Goal: Book appointment/travel/reservation

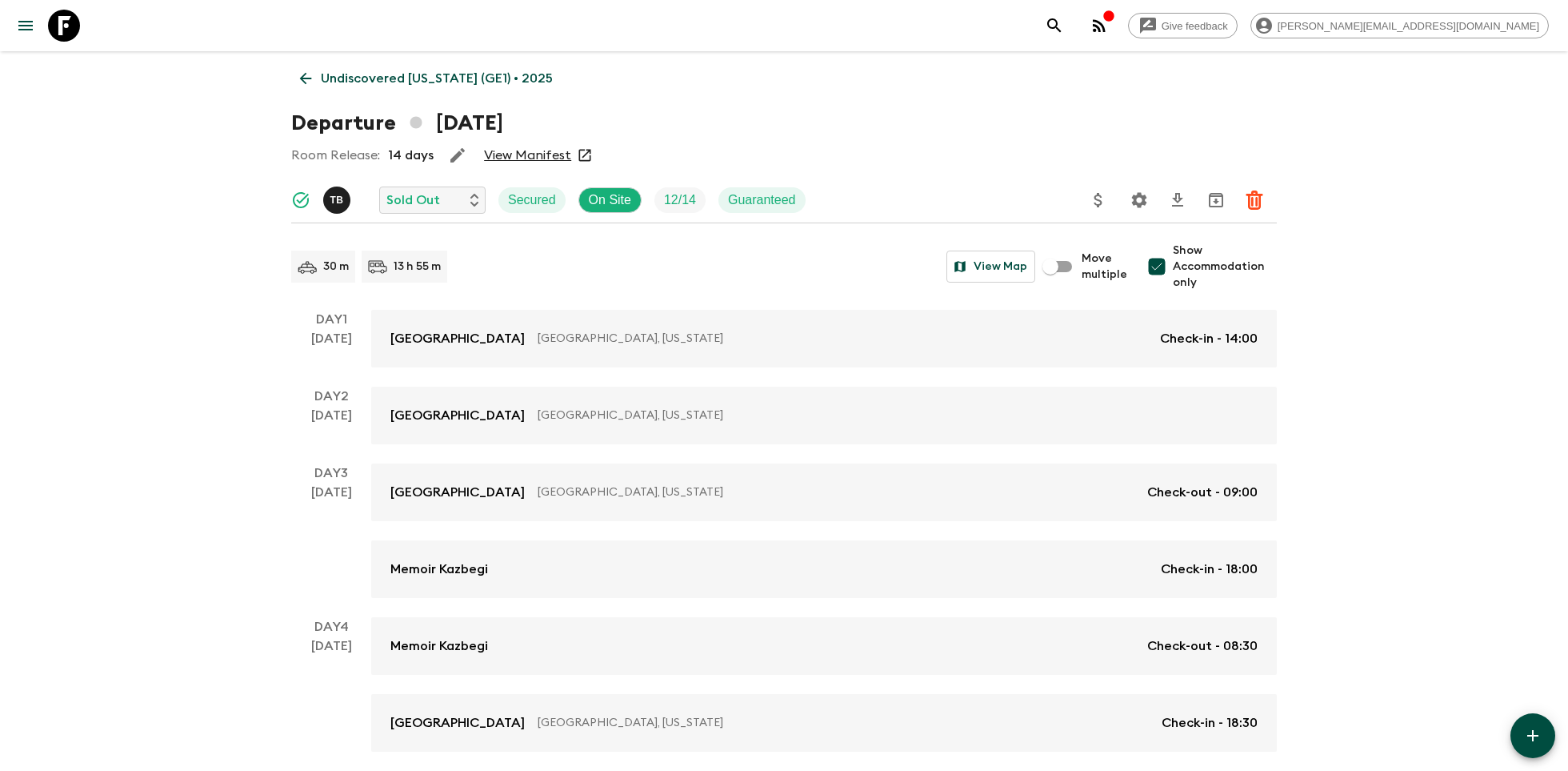
scroll to position [2, 0]
click at [79, 22] on icon at bounding box center [63, 25] width 32 height 32
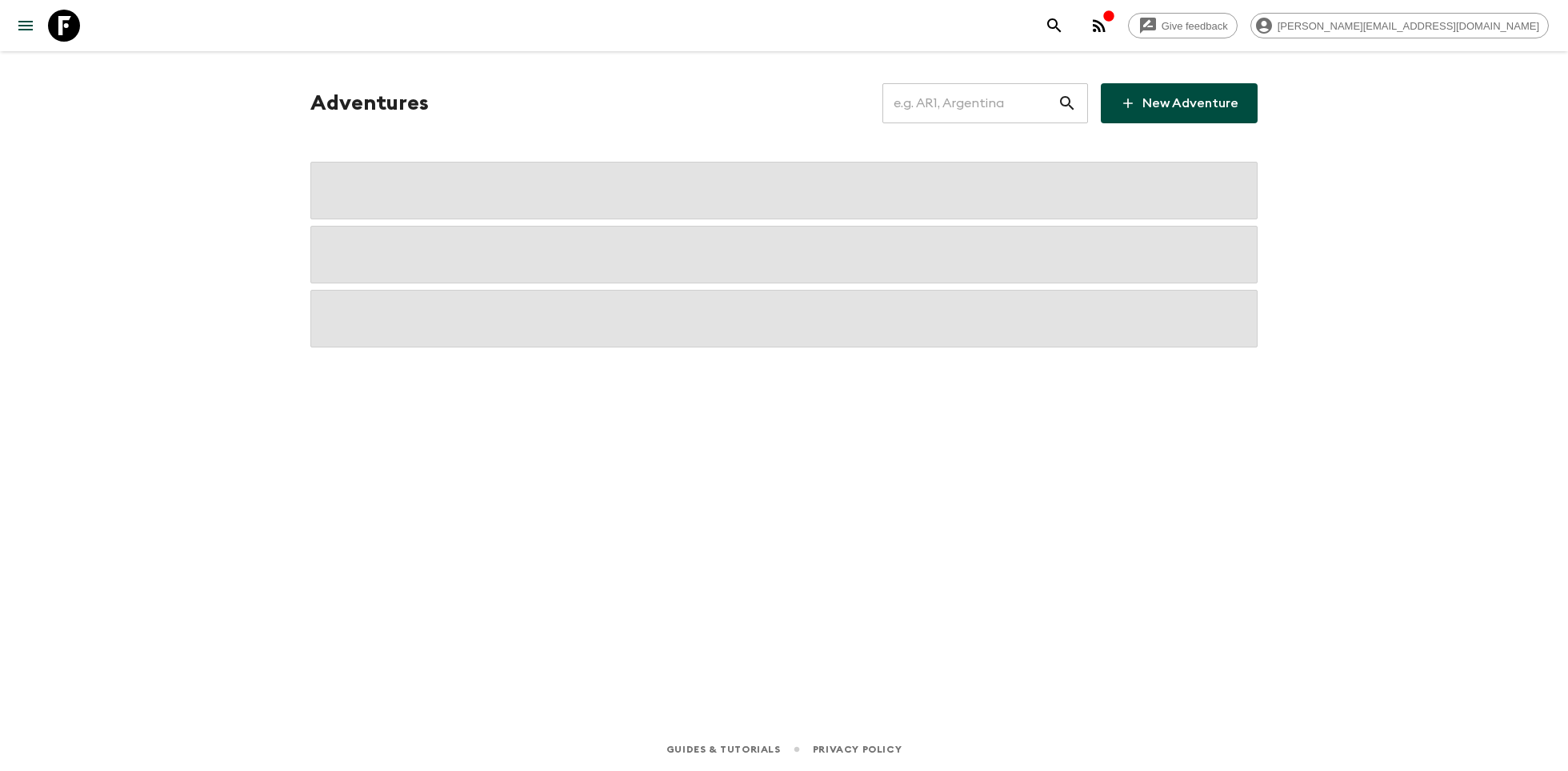
click at [942, 103] on input "text" at bounding box center [970, 102] width 175 height 45
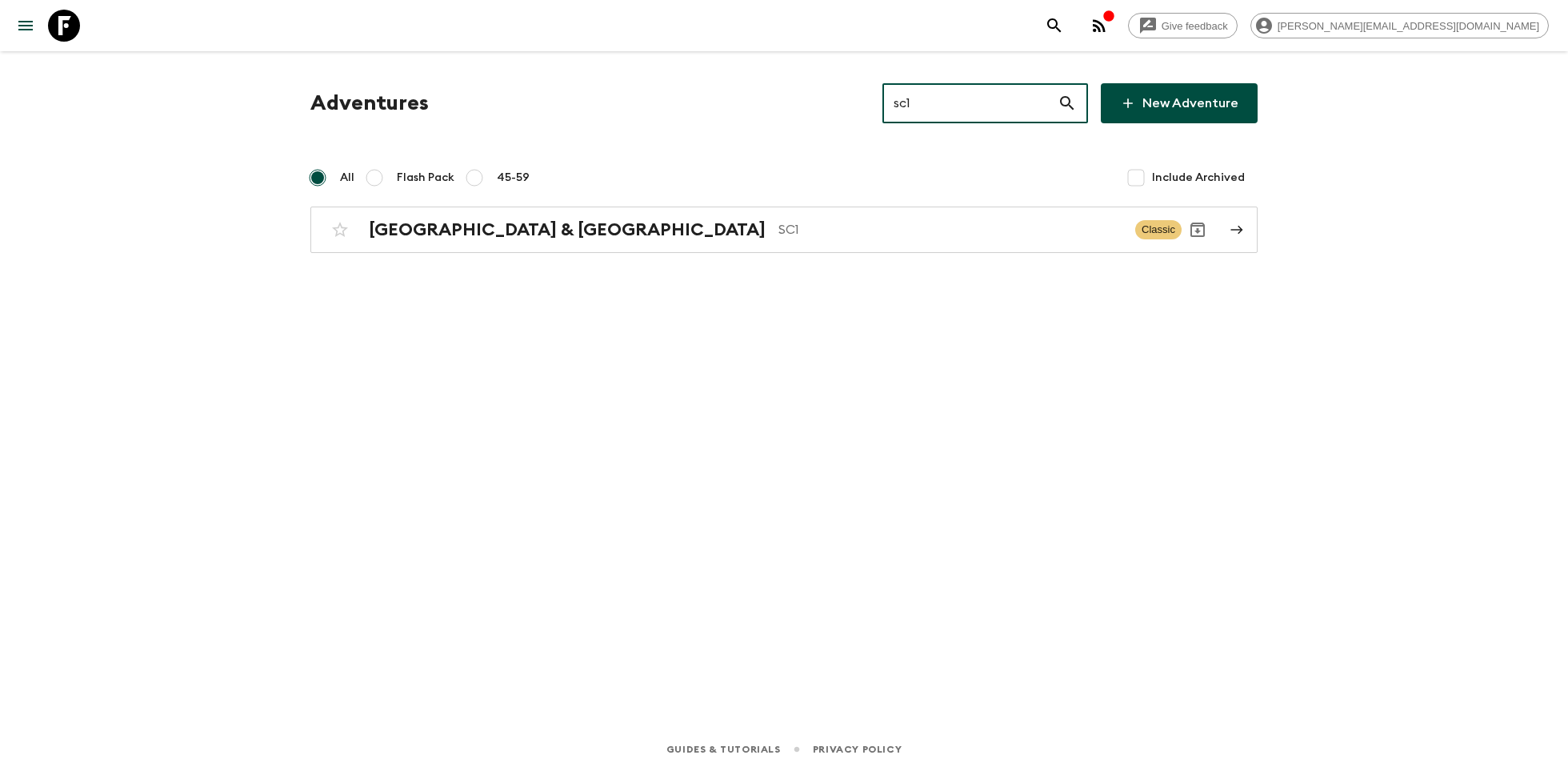
type input "sc1"
click at [683, 254] on div "Adventures sc1 ​ New Adventure All Flash Pack 45-59 Include Archived [GEOGRAPHI…" at bounding box center [784, 366] width 1024 height 631
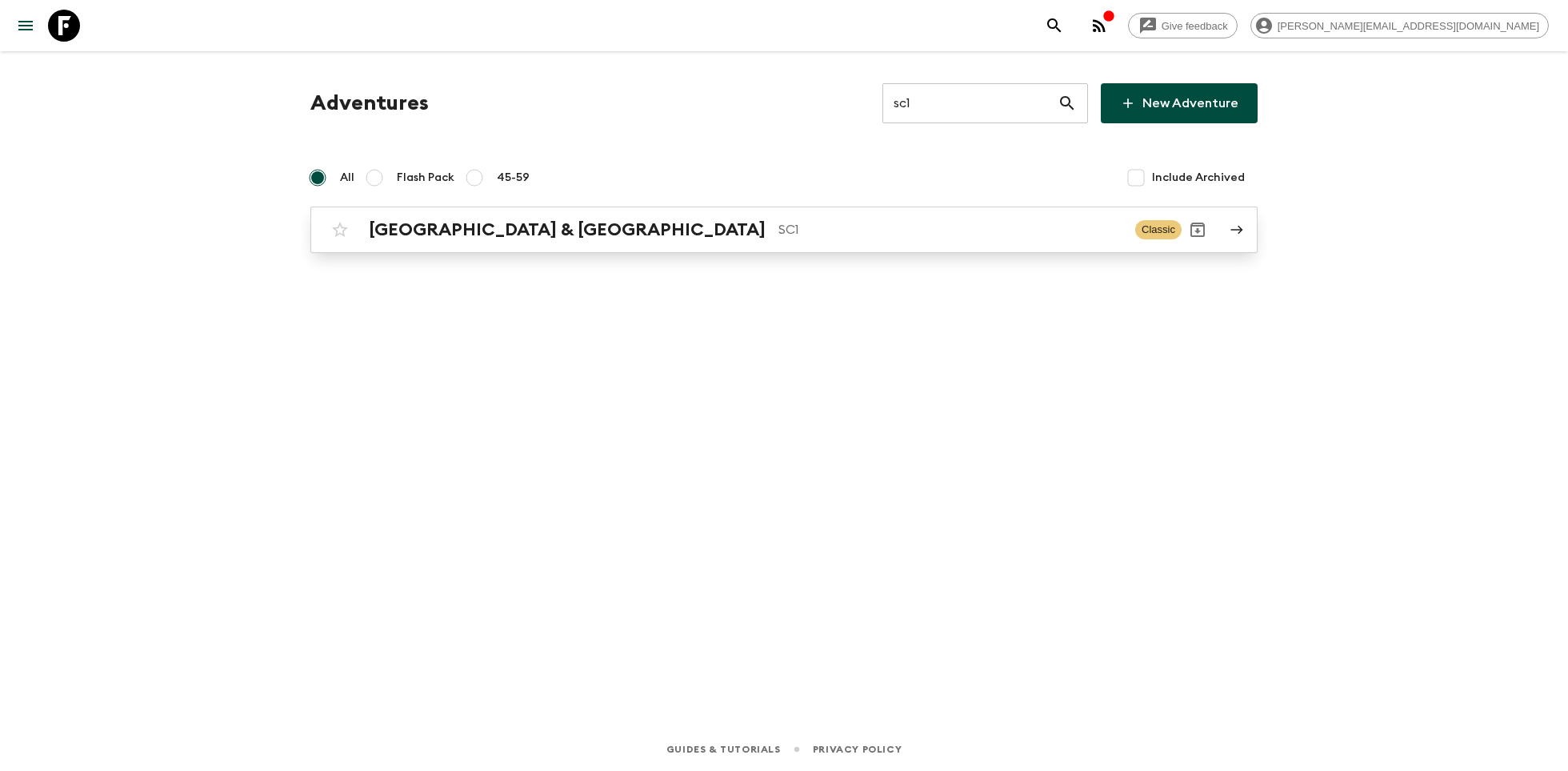
click at [779, 227] on p "SC1" at bounding box center [950, 230] width 344 height 19
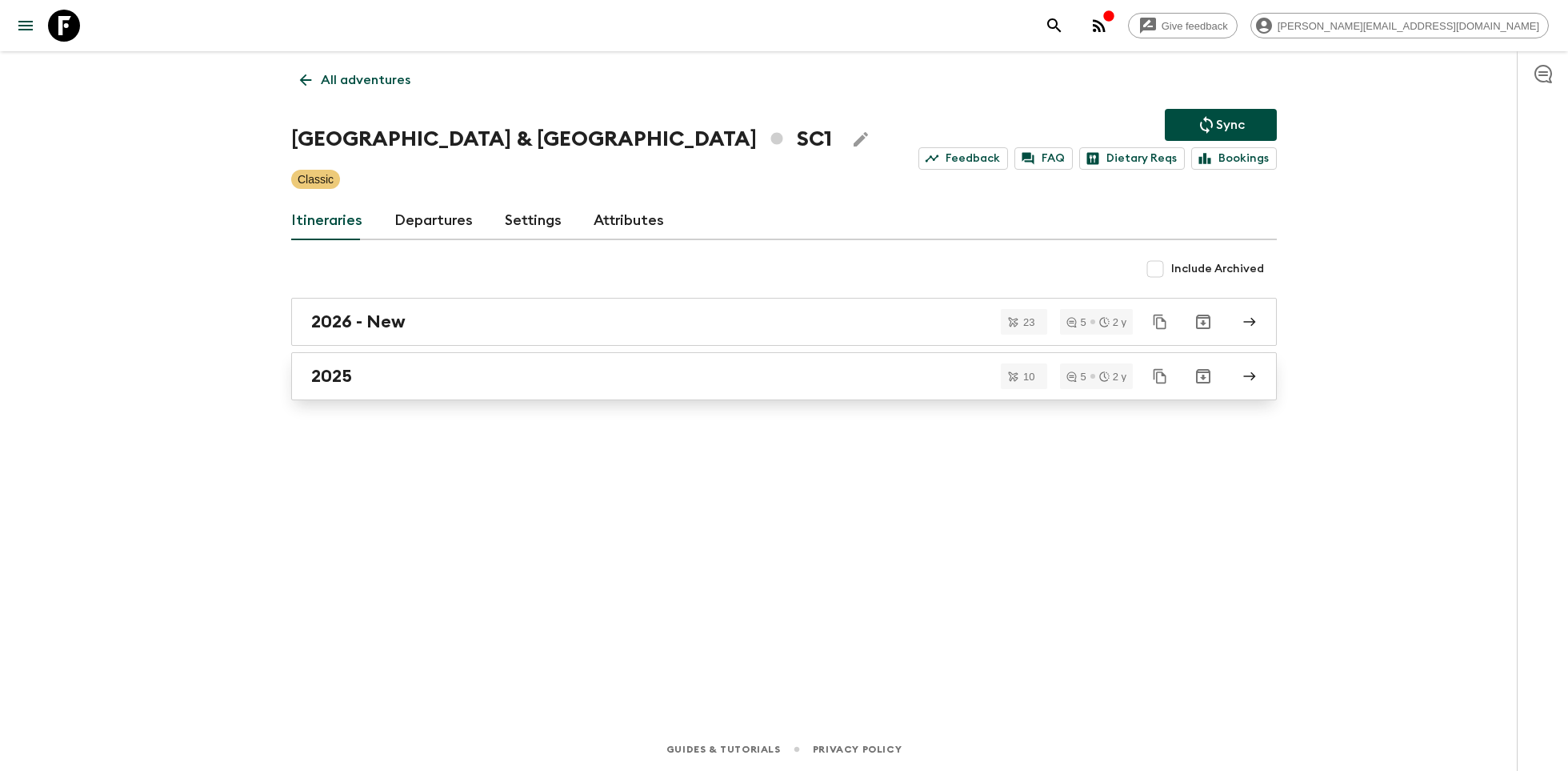
click at [464, 377] on div "2025" at bounding box center [769, 376] width 916 height 21
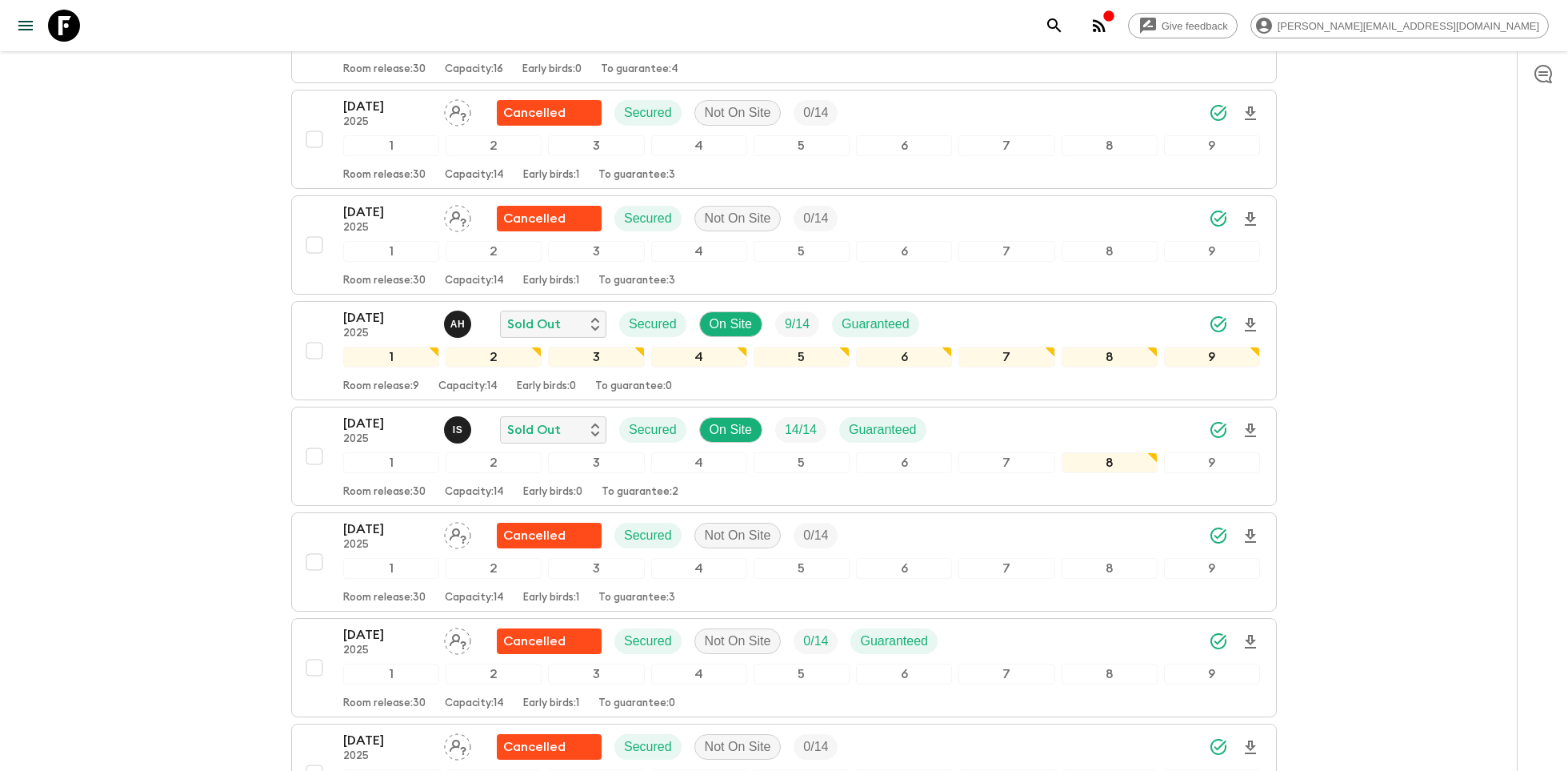
scroll to position [375, 0]
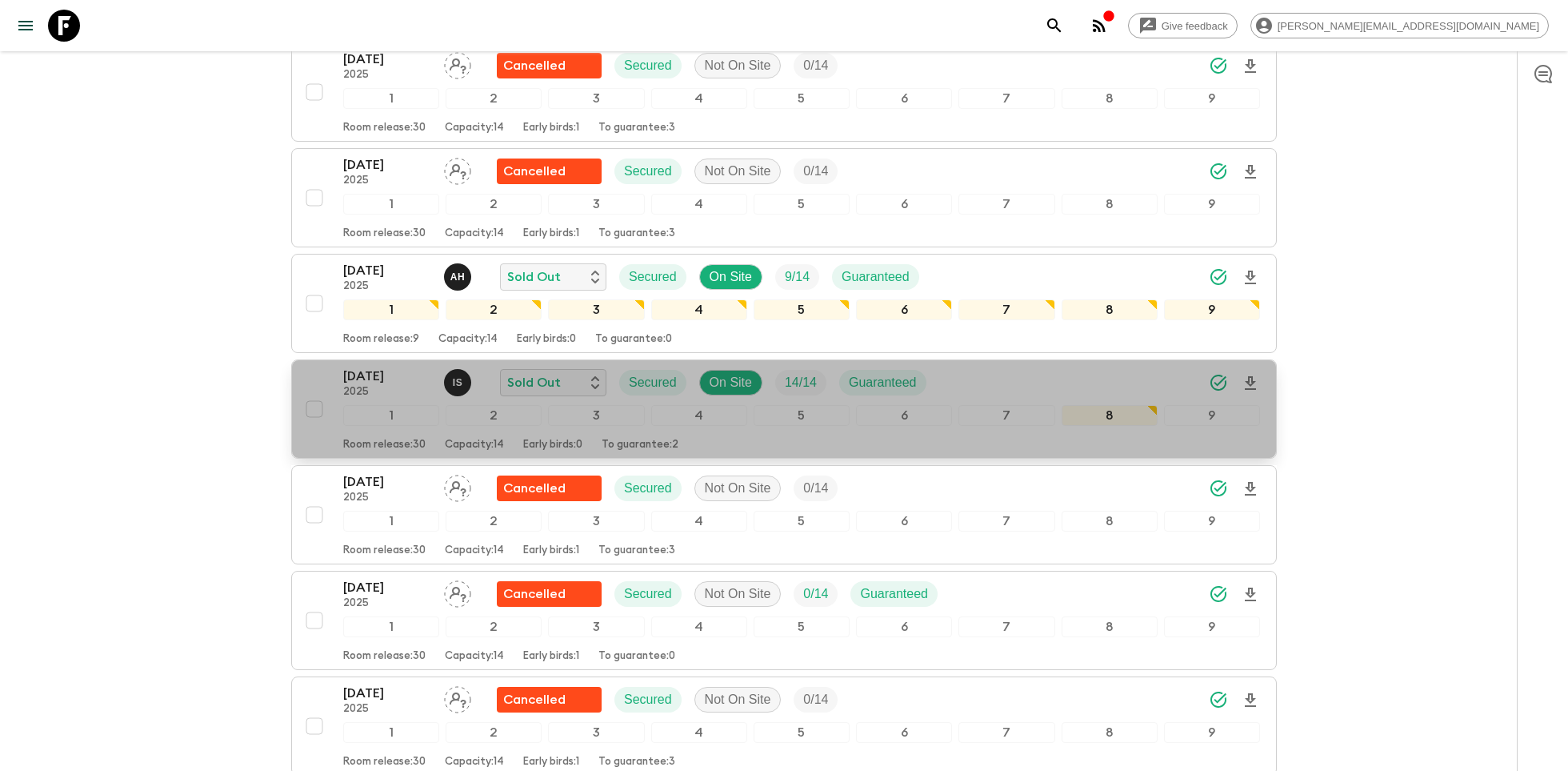
click at [414, 367] on p "[DATE]" at bounding box center [387, 376] width 88 height 19
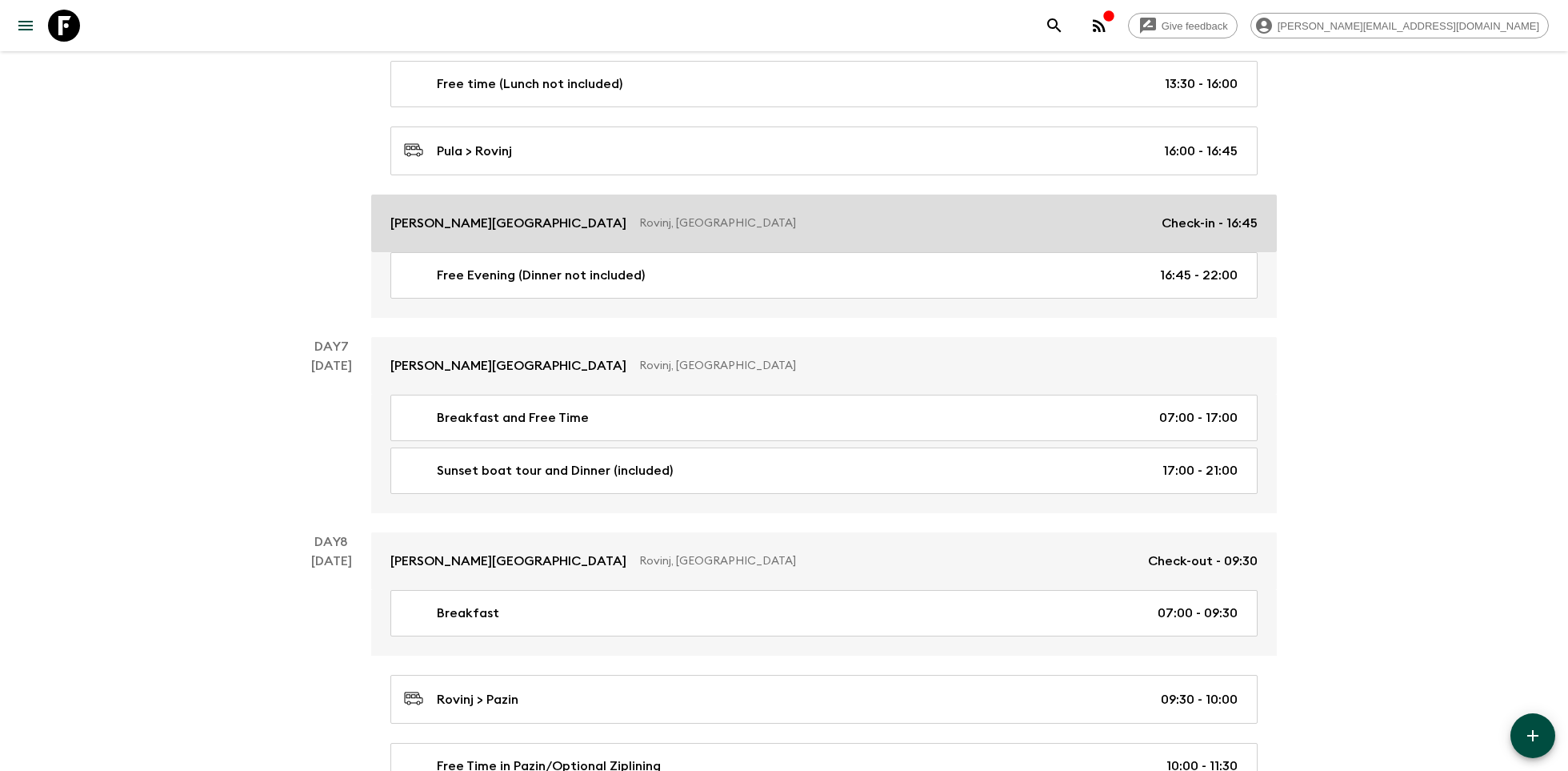
scroll to position [2768, 0]
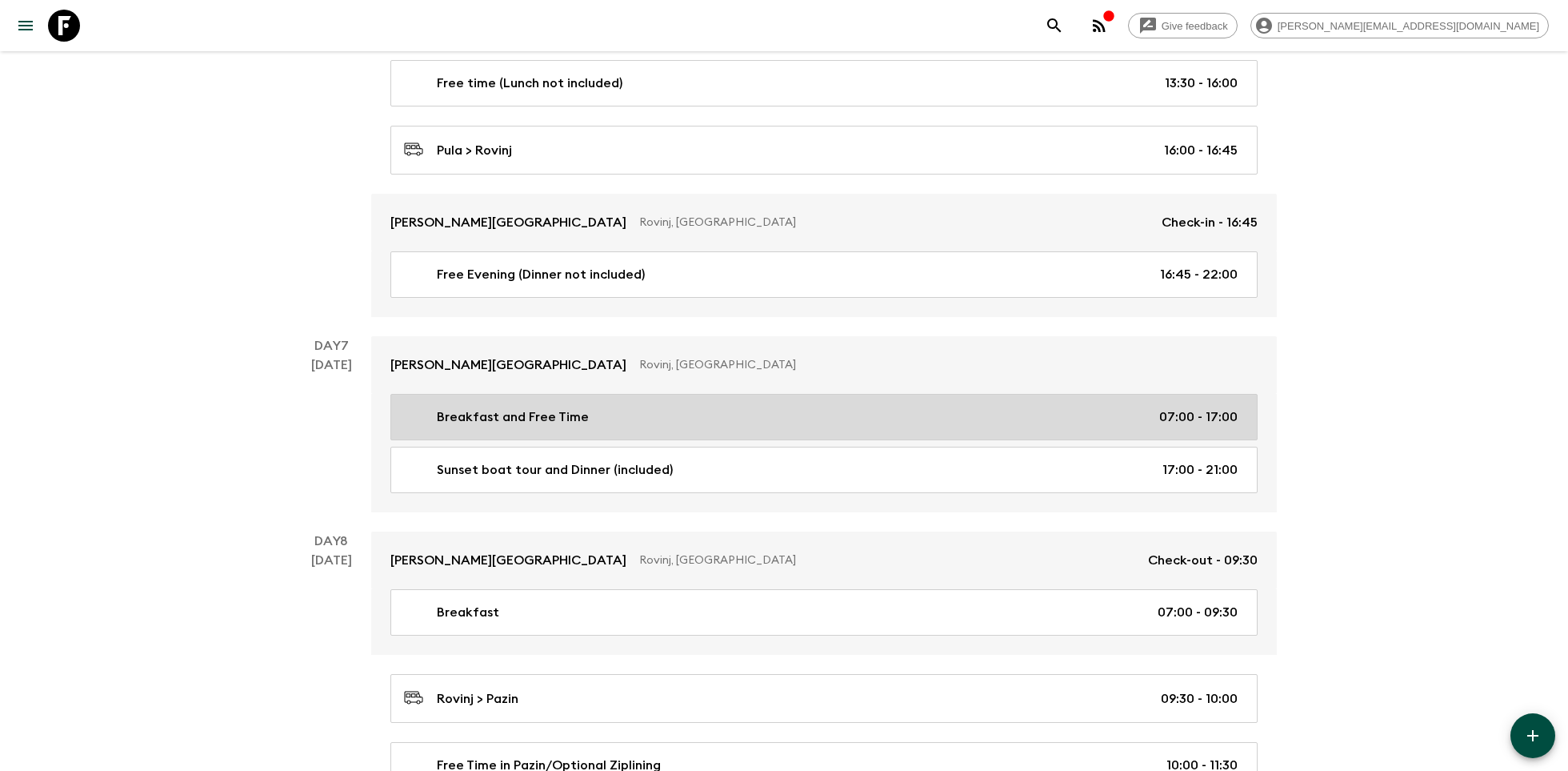
click at [476, 407] on p "Breakfast and Free Time" at bounding box center [512, 417] width 152 height 19
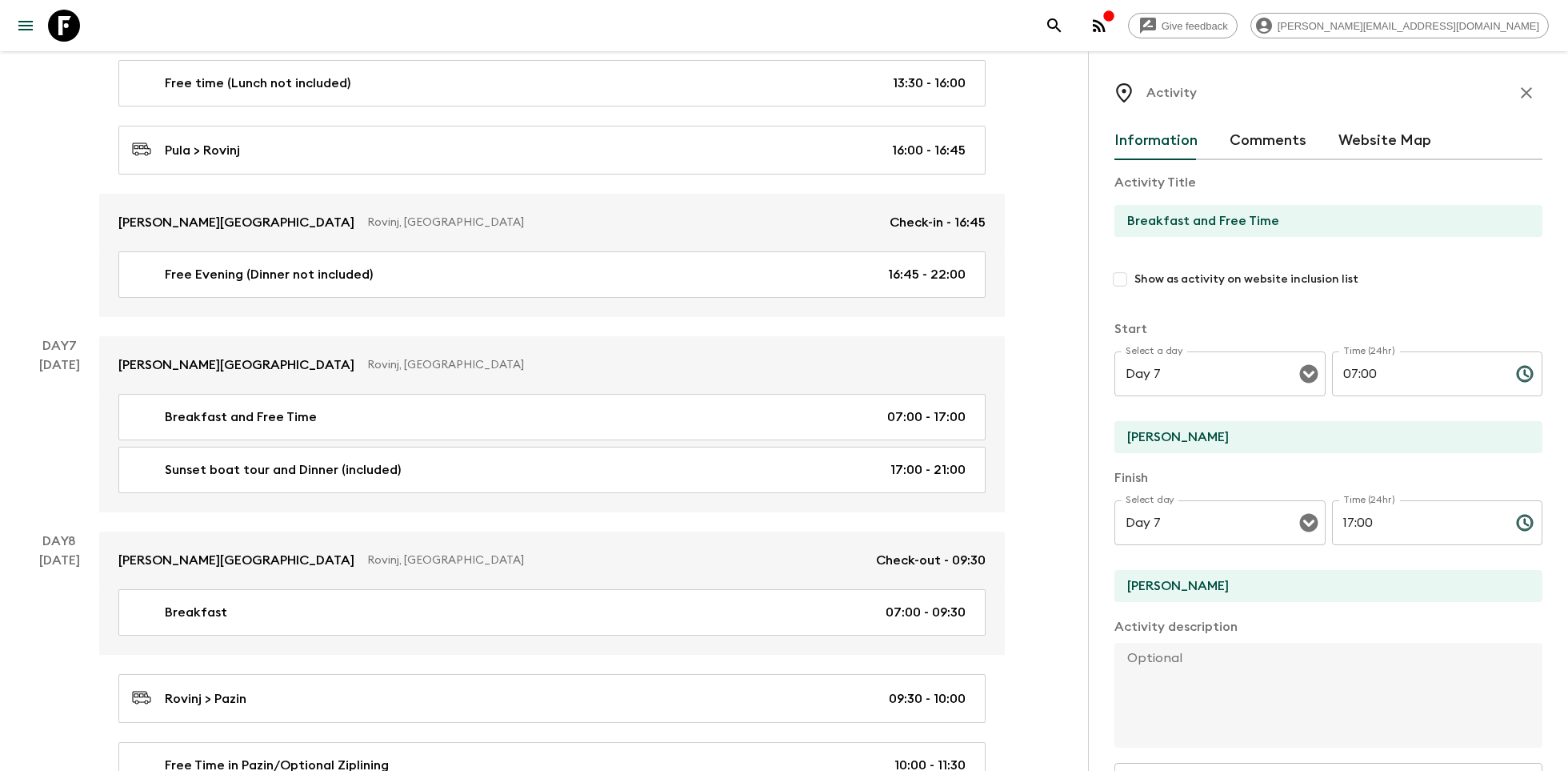
click at [1523, 95] on icon "button" at bounding box center [1527, 93] width 19 height 19
